Goal: Find specific page/section: Find specific page/section

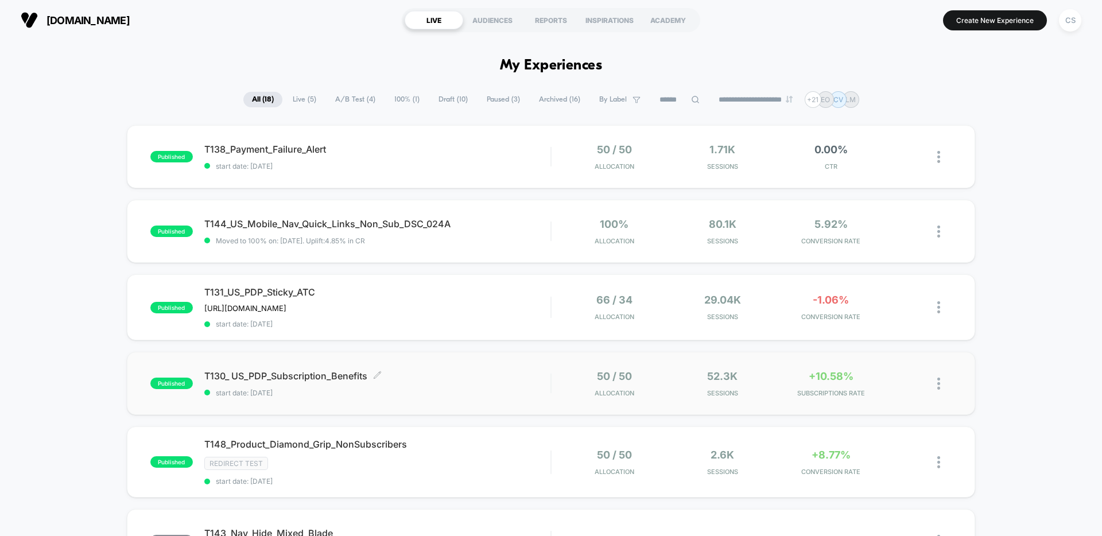
click at [470, 379] on span "T130_ US_PDP_Subscription_Benefits Click to edit experience details" at bounding box center [377, 375] width 346 height 11
